Goal: Use online tool/utility: Utilize a website feature to perform a specific function

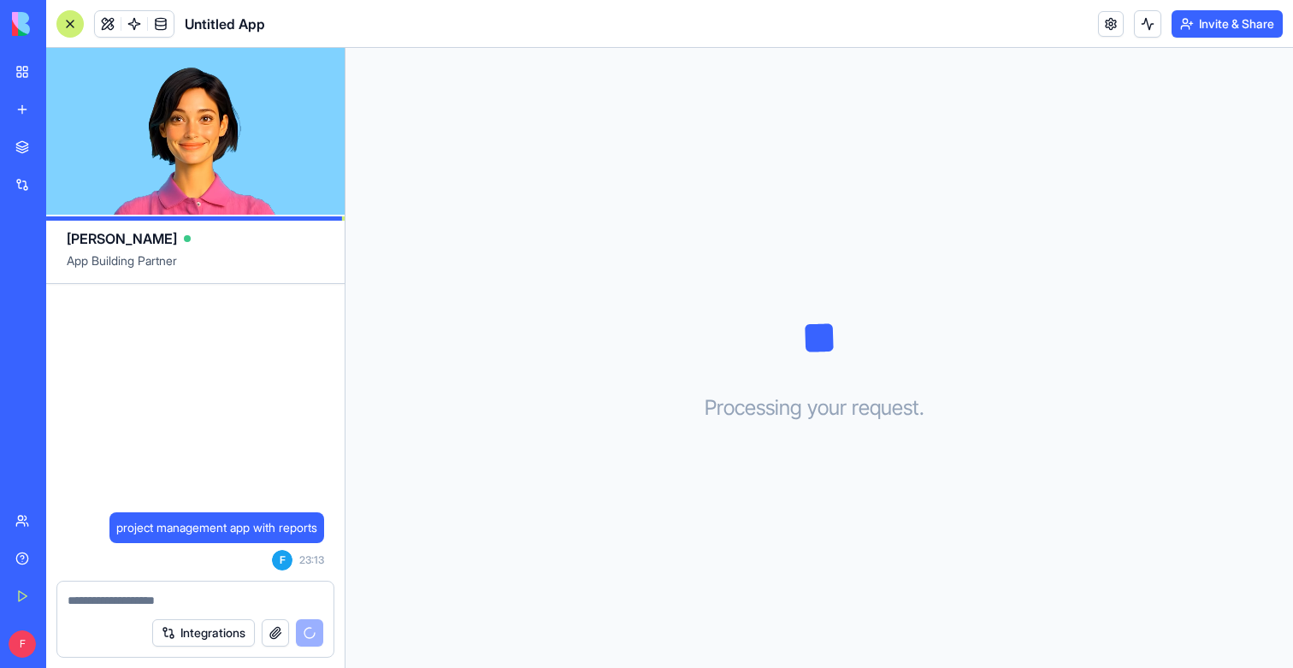
click at [41, 596] on div "Get Started" at bounding box center [52, 596] width 22 height 17
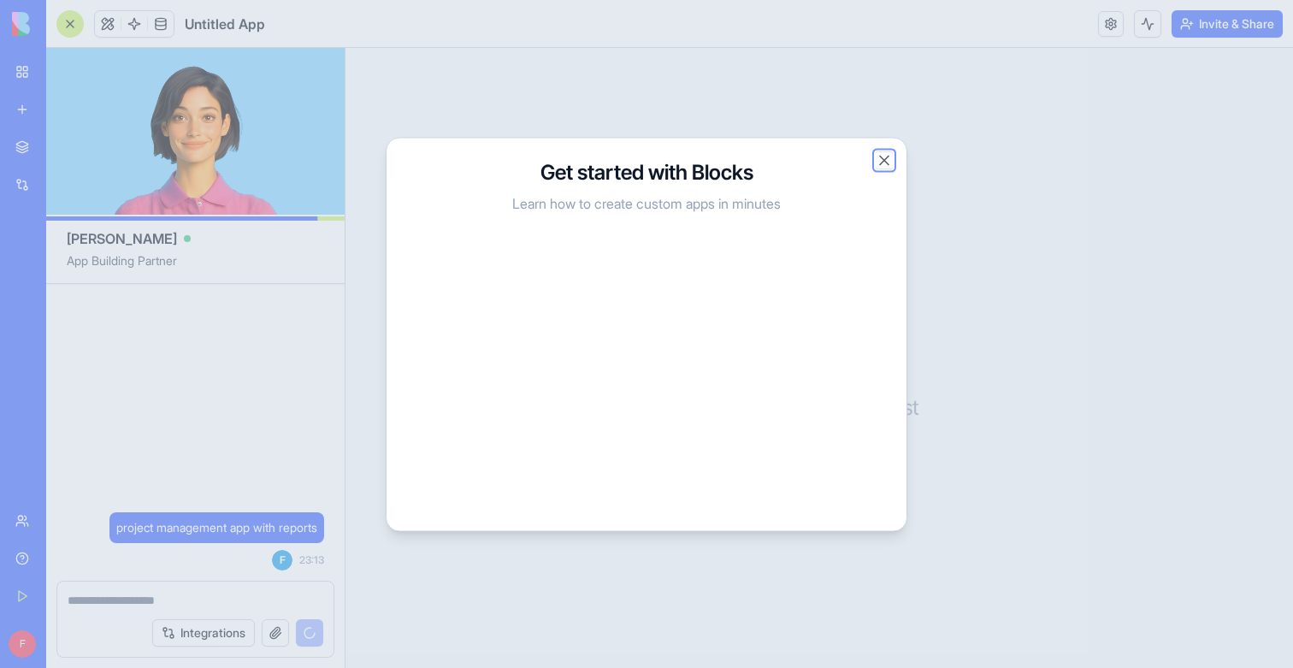
click at [887, 157] on button "Close" at bounding box center [884, 159] width 17 height 17
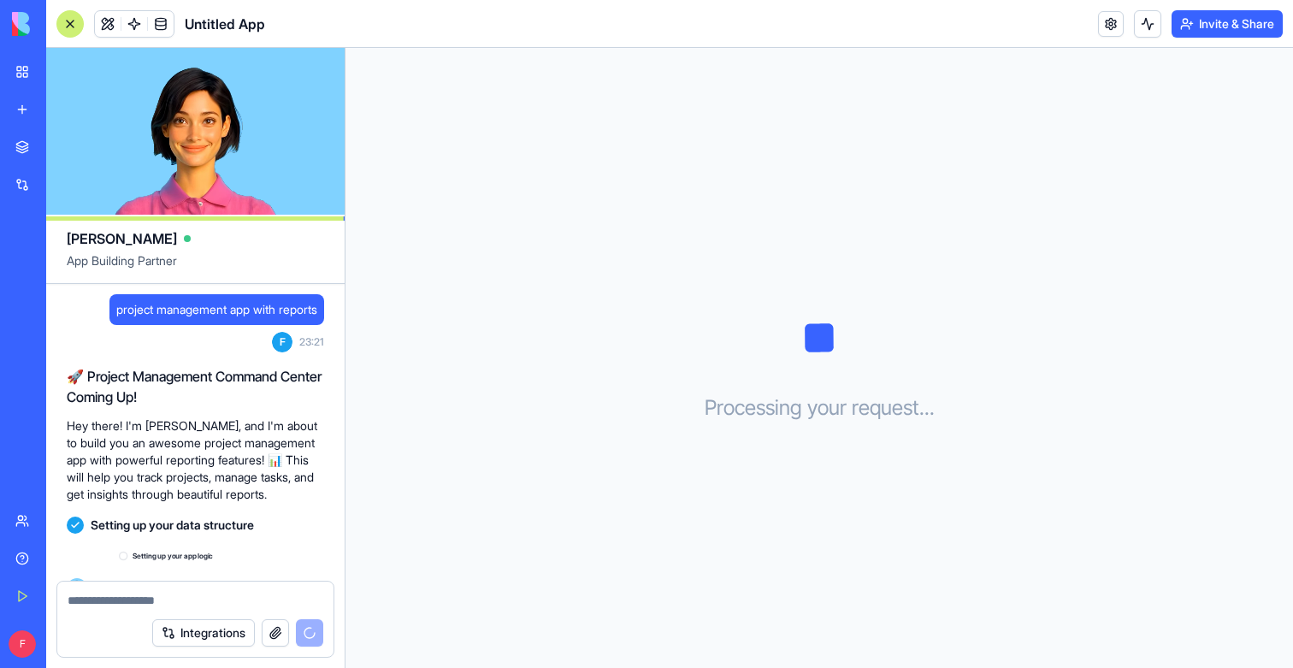
scroll to position [28, 0]
